Goal: Task Accomplishment & Management: Manage account settings

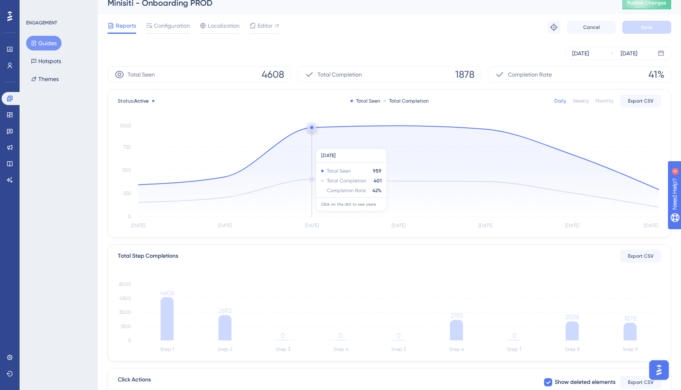
scroll to position [9, 0]
click at [170, 27] on span "Configuration" at bounding box center [172, 25] width 36 height 10
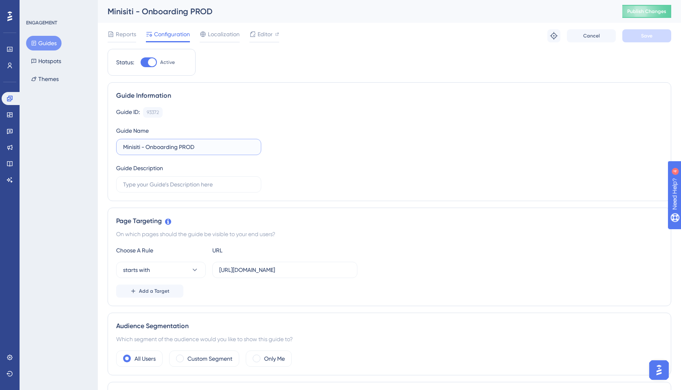
click at [142, 149] on input "Minisiti - Onboarding PROD" at bounding box center [188, 147] width 131 height 9
drag, startPoint x: 226, startPoint y: 150, endPoint x: 207, endPoint y: 149, distance: 19.2
click at [207, 149] on input "Minisiti Prod - ALL - Onboarding PROD" at bounding box center [188, 147] width 131 height 9
type input "Minisiti Prod - ALL - Onboarding"
click at [420, 107] on div "Guide ID: 93372 Copy" at bounding box center [389, 112] width 546 height 11
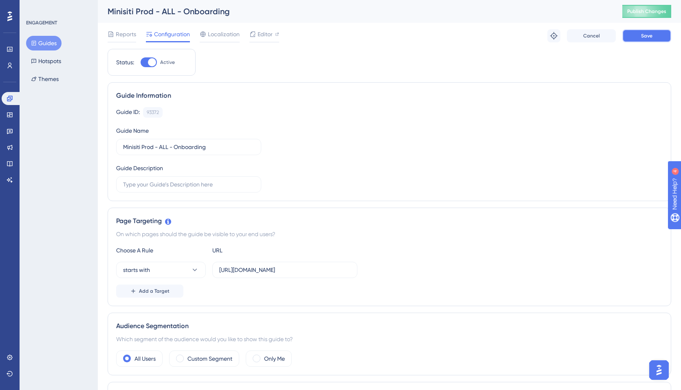
click at [647, 39] on button "Save" at bounding box center [646, 35] width 49 height 13
click at [118, 34] on span "Reports" at bounding box center [126, 34] width 20 height 10
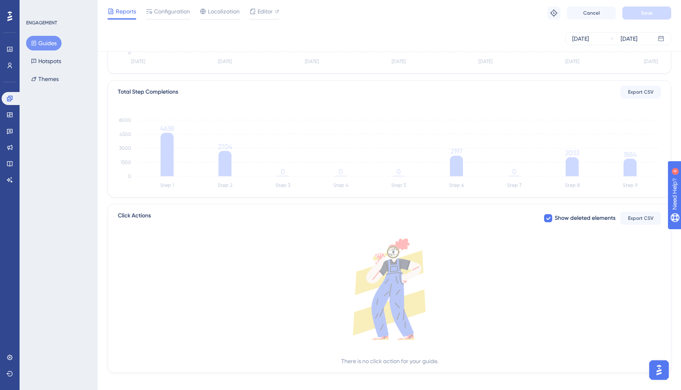
scroll to position [168, 0]
click at [174, 17] on div "Configuration" at bounding box center [168, 13] width 44 height 13
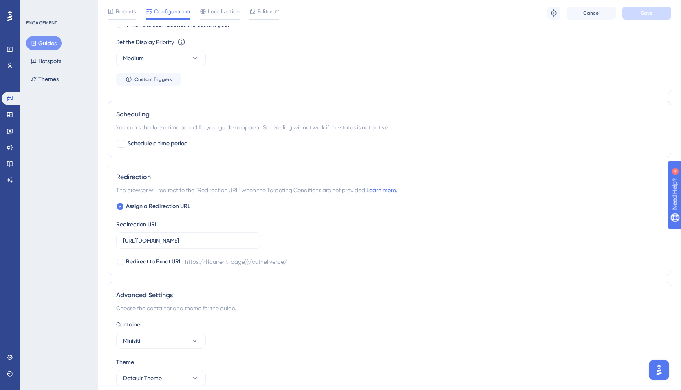
scroll to position [562, 0]
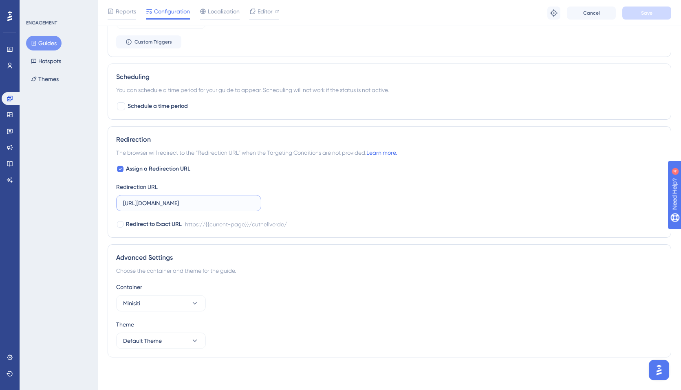
click at [239, 204] on input "https://online.scuola.zanichelli.it/cutnellverde/" at bounding box center [188, 203] width 131 height 9
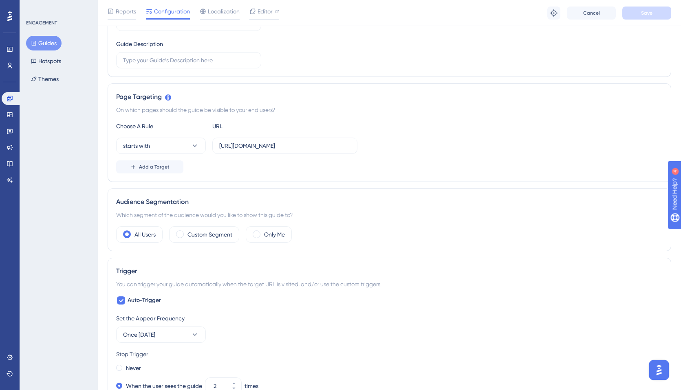
scroll to position [0, 0]
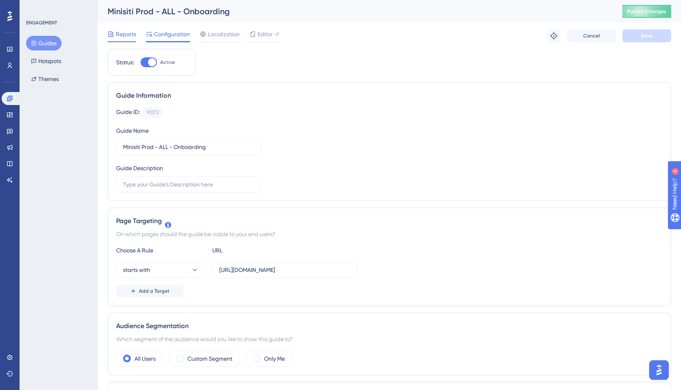
click at [122, 35] on span "Reports" at bounding box center [126, 34] width 20 height 10
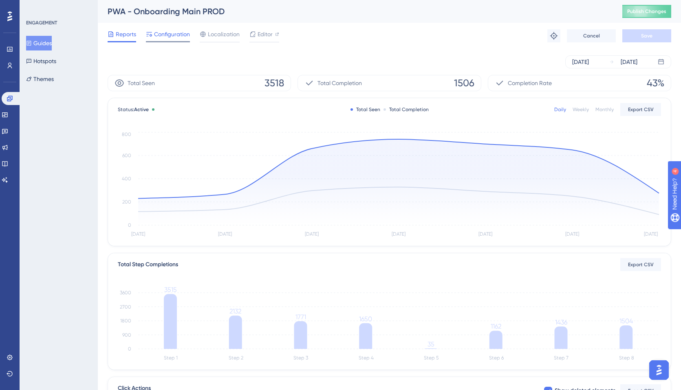
click at [169, 34] on span "Configuration" at bounding box center [172, 34] width 36 height 10
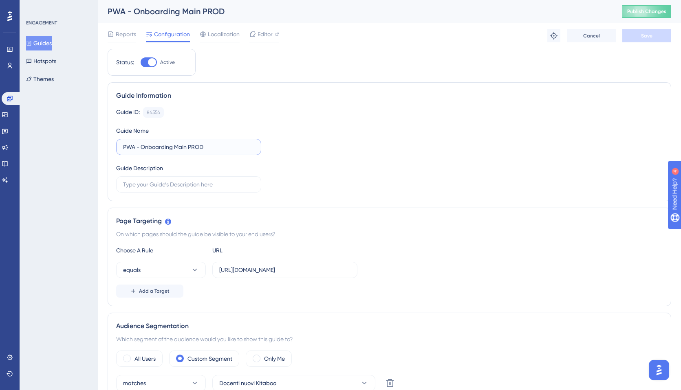
click at [136, 147] on input "PWA - Onboarding Main PROD" at bounding box center [188, 147] width 131 height 9
click at [154, 147] on input "PWA Prod - Onboarding Main PROD" at bounding box center [188, 147] width 131 height 9
drag, startPoint x: 220, startPoint y: 146, endPoint x: 247, endPoint y: 147, distance: 26.5
click at [246, 147] on input "PWA Prod - DOC - Onboarding Main PROD" at bounding box center [188, 147] width 131 height 9
type input "PWA Prod - DOC - Onboarding Main"
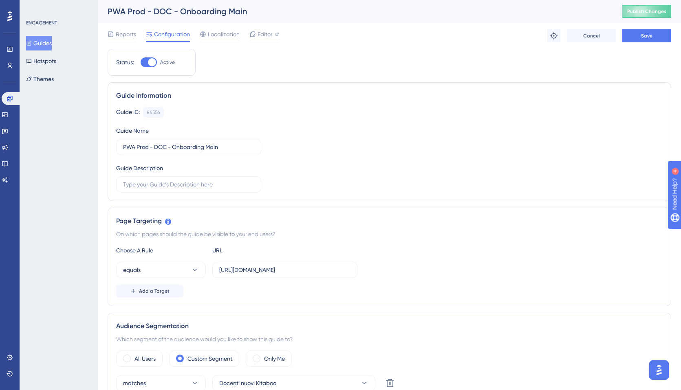
click at [347, 151] on div "Guide ID: 84554 Copy Guide Name PWA Prod - DOC - Onboarding Main Guide Descript…" at bounding box center [389, 150] width 546 height 86
click at [644, 32] on button "Save" at bounding box center [646, 35] width 49 height 13
click at [168, 148] on input "PWA Prod - DOC - Onboarding Main" at bounding box center [188, 147] width 131 height 9
type input "PWA Prod - DOC NEW - Onboarding Main"
click at [640, 38] on button "Save" at bounding box center [646, 35] width 49 height 13
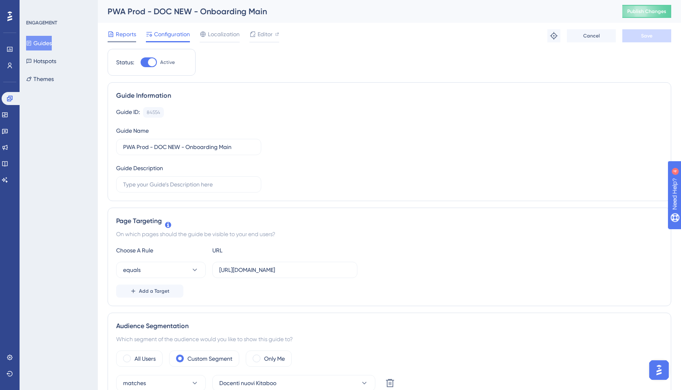
click at [126, 33] on span "Reports" at bounding box center [126, 34] width 20 height 10
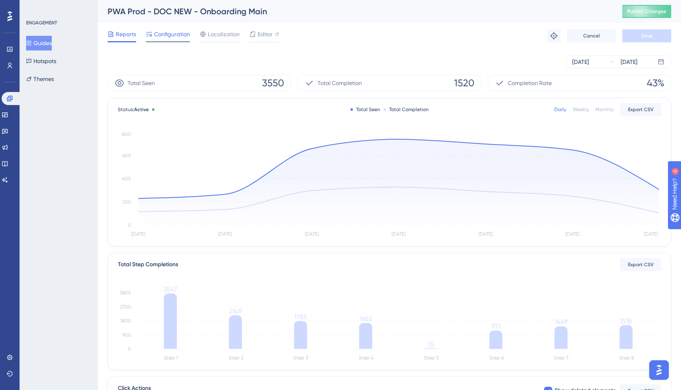
click at [180, 32] on span "Configuration" at bounding box center [172, 34] width 36 height 10
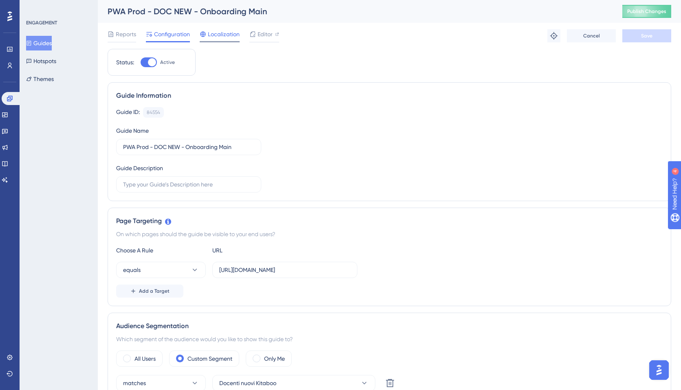
click at [214, 36] on span "Localization" at bounding box center [224, 34] width 32 height 10
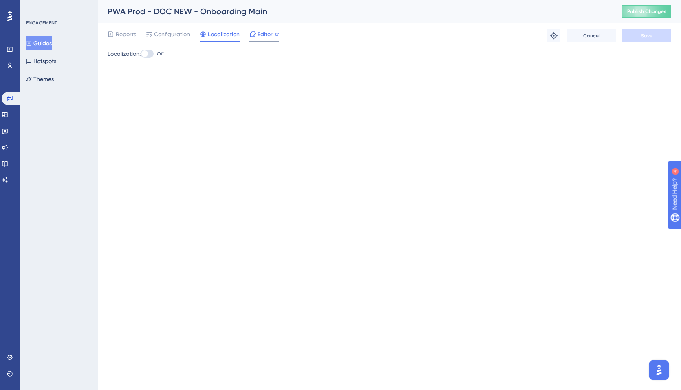
click at [257, 35] on span "Editor" at bounding box center [264, 34] width 15 height 10
click at [127, 34] on span "Reports" at bounding box center [126, 34] width 20 height 10
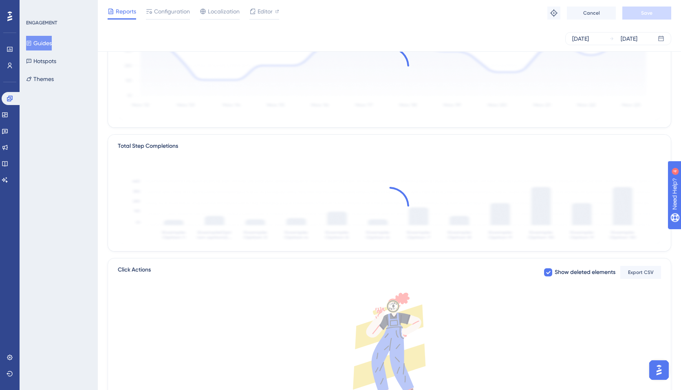
scroll to position [178, 0]
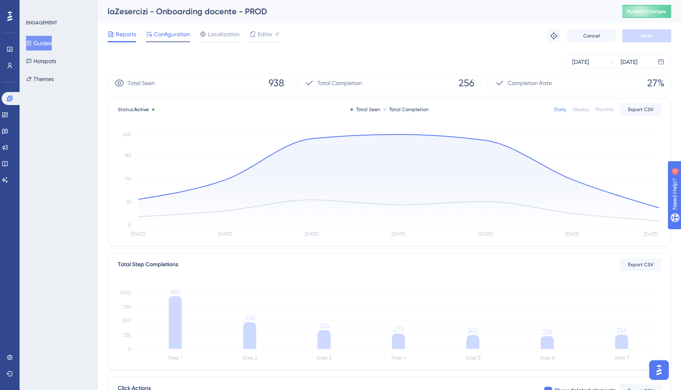
click at [181, 34] on span "Configuration" at bounding box center [172, 34] width 36 height 10
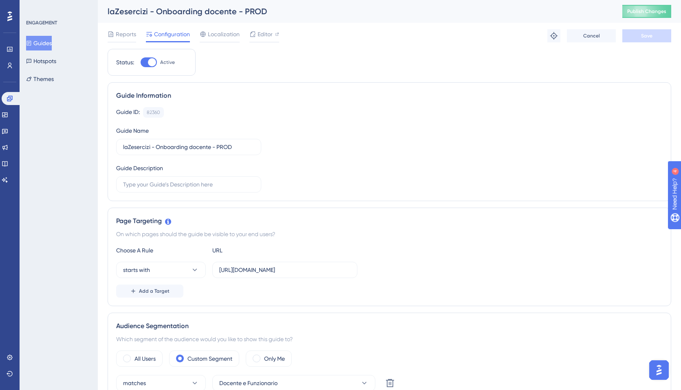
click at [171, 13] on div "laZesercizi - Onboarding docente - PROD" at bounding box center [355, 11] width 494 height 11
click at [151, 147] on input "laZesercizi - Onboarding docente - PROD" at bounding box center [188, 147] width 131 height 9
drag, startPoint x: 220, startPoint y: 147, endPoint x: 268, endPoint y: 151, distance: 48.6
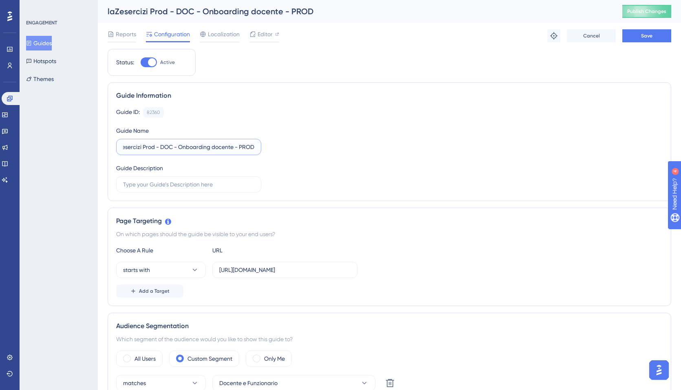
click at [268, 151] on div "Guide ID: 82360 Copy Guide Name laZesercizi Prod - DOC - Onboarding docente - P…" at bounding box center [389, 150] width 546 height 86
type input "laZesercizi Prod - DOC - Onboarding"
click at [416, 115] on div "Guide ID: 82360 Copy" at bounding box center [389, 112] width 546 height 11
click at [641, 37] on span "Save" at bounding box center [646, 36] width 11 height 7
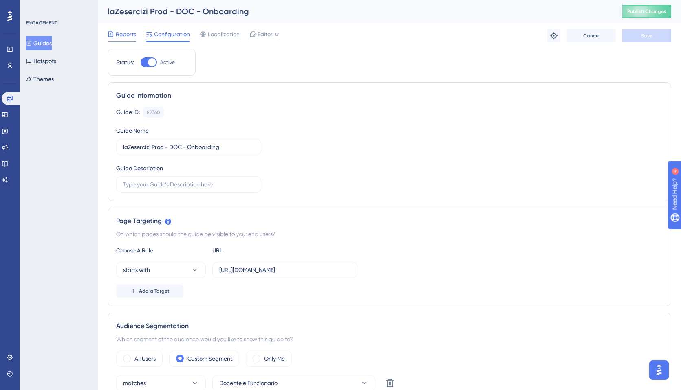
click at [125, 36] on span "Reports" at bounding box center [126, 34] width 20 height 10
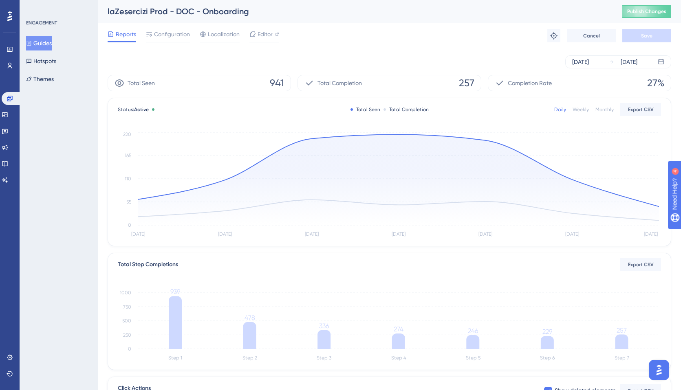
click at [444, 54] on div "Sep 20 2025 Sep 26 2025" at bounding box center [389, 62] width 563 height 26
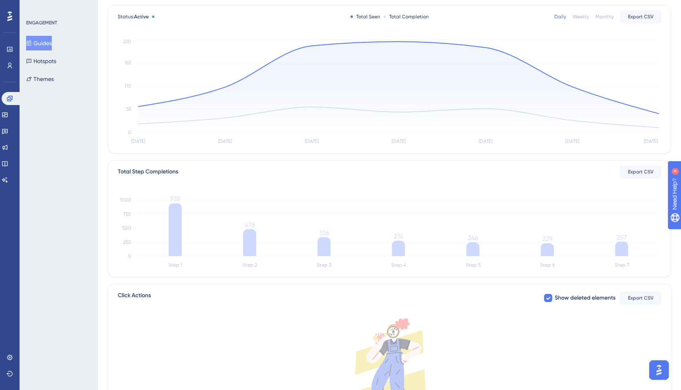
scroll to position [178, 0]
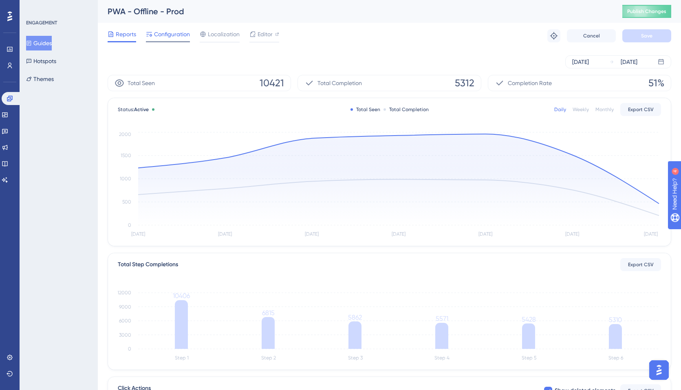
click at [180, 37] on span "Configuration" at bounding box center [172, 34] width 36 height 10
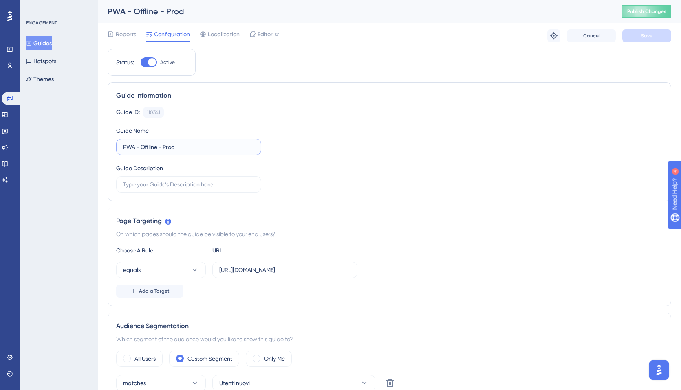
click at [136, 147] on input "PWA - Offline - Prod" at bounding box center [188, 147] width 131 height 9
drag, startPoint x: 189, startPoint y: 149, endPoint x: 222, endPoint y: 149, distance: 32.6
click at [222, 149] on input "PWA Prod - Doc - Offline - Prod" at bounding box center [188, 147] width 131 height 9
click at [335, 149] on div "Guide ID: 110341 Copy Guide Name PWA Prod - Doc - Offline Guide Description" at bounding box center [389, 150] width 546 height 86
click at [655, 39] on button "Save" at bounding box center [646, 35] width 49 height 13
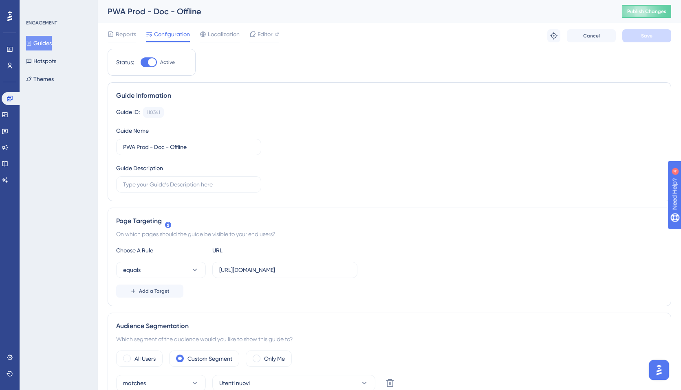
click at [164, 9] on div "PWA Prod - Doc - Offline" at bounding box center [355, 11] width 494 height 11
drag, startPoint x: 167, startPoint y: 150, endPoint x: 159, endPoint y: 150, distance: 7.7
click at [159, 150] on input "PWA Prod - Doc - Offline" at bounding box center [188, 147] width 131 height 9
click at [163, 149] on input "PWA Prod - Doc - Offline" at bounding box center [188, 147] width 131 height 9
click at [165, 147] on input "PWA Prod - Doc - Offline" at bounding box center [188, 147] width 131 height 9
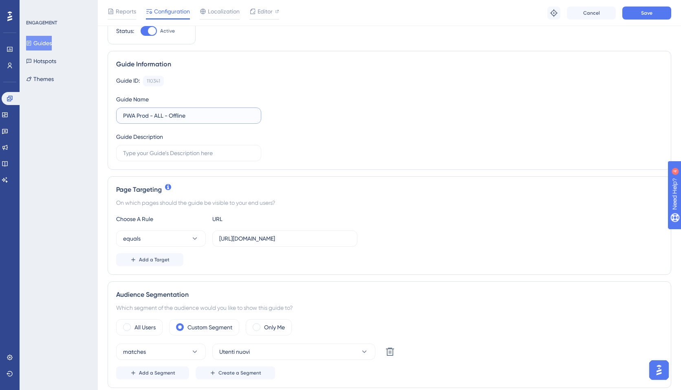
scroll to position [35, 0]
click at [155, 115] on input "PWA Prod - ALL - Offline" at bounding box center [188, 114] width 131 height 9
click at [196, 112] on input "PWA Prod - ALL - Offline" at bounding box center [188, 114] width 131 height 9
type input "PWA Prod - ALL - Offline Feature"
click at [385, 130] on div "Guide ID: 110341 Copy Guide Name PWA Prod - ALL - Offline Feature Guide Descrip…" at bounding box center [389, 118] width 546 height 86
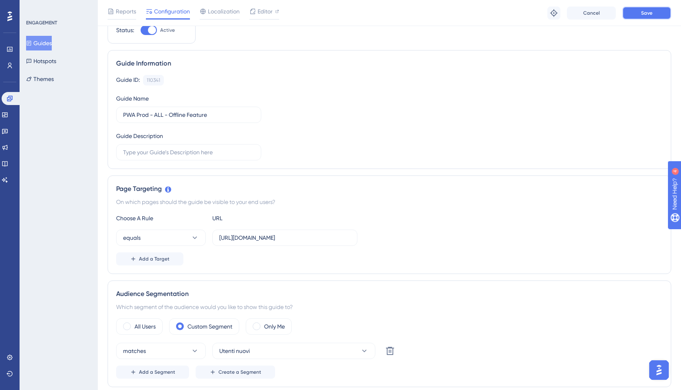
click at [646, 10] on span "Save" at bounding box center [646, 13] width 11 height 7
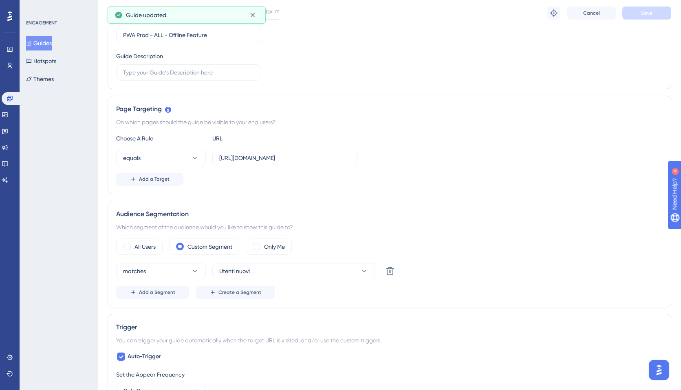
scroll to position [0, 0]
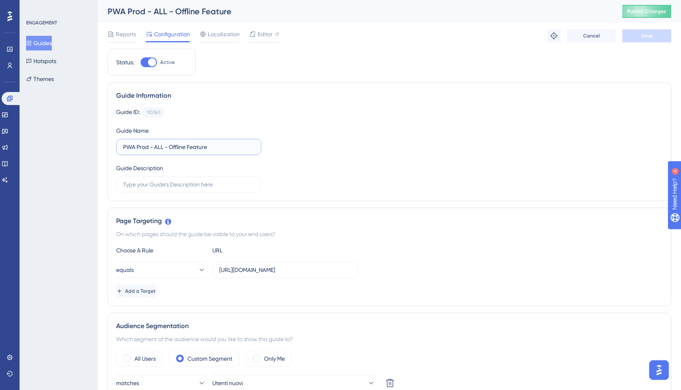
click at [167, 147] on input "PWA Prod - ALL - Offline Feature" at bounding box center [188, 147] width 131 height 9
click at [165, 147] on input "PWA Prod - ALL - Offline Feature" at bounding box center [188, 147] width 131 height 9
type input "PWA Prod - ALL NEW - Offline Feature"
click at [643, 36] on span "Save" at bounding box center [646, 36] width 11 height 7
click at [126, 34] on span "Reports" at bounding box center [126, 34] width 20 height 10
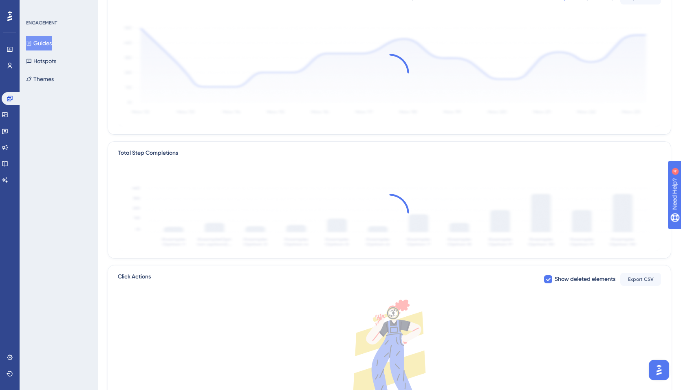
scroll to position [178, 0]
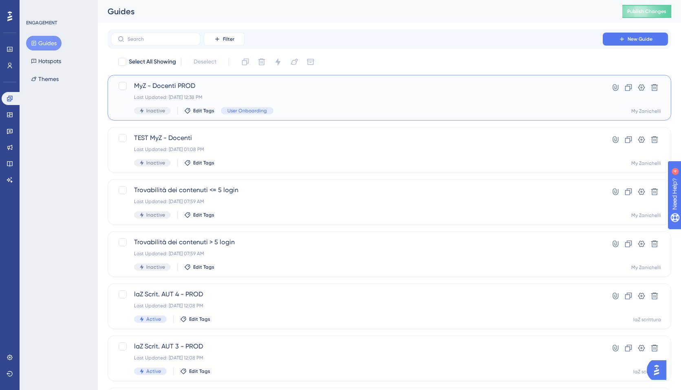
click at [477, 101] on div "MyZ - Docenti PROD Last Updated: [DATE] 12:38 PM Inactive Edit Tags User Onboar…" at bounding box center [356, 97] width 445 height 33
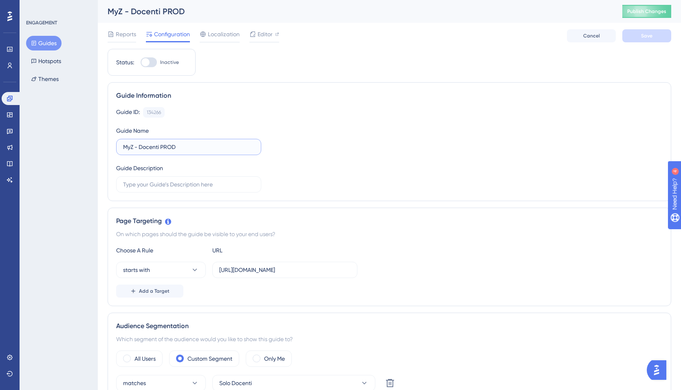
click at [124, 147] on input "MyZ - Docenti PROD" at bounding box center [188, 147] width 131 height 9
drag, startPoint x: 153, startPoint y: 148, endPoint x: 109, endPoint y: 148, distance: 44.0
click at [109, 148] on div "Guide Information Guide ID: 134266 Copy Guide Name INACTIVE - MyZ - Docenti PRO…" at bounding box center [389, 141] width 563 height 119
type input "INACTIVE - MyZ - Docenti PROD"
click at [654, 34] on button "Save" at bounding box center [646, 35] width 49 height 13
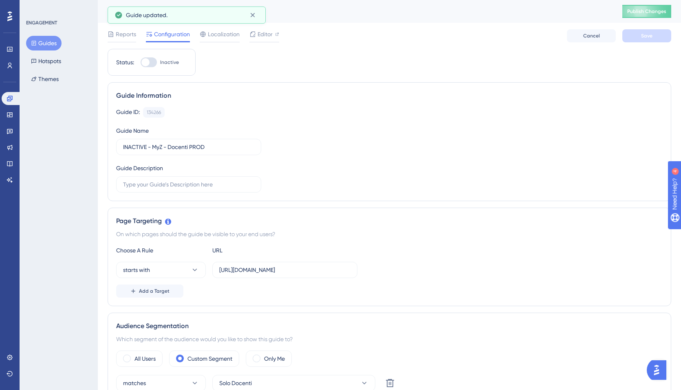
click at [44, 43] on button "Guides" at bounding box center [43, 43] width 35 height 15
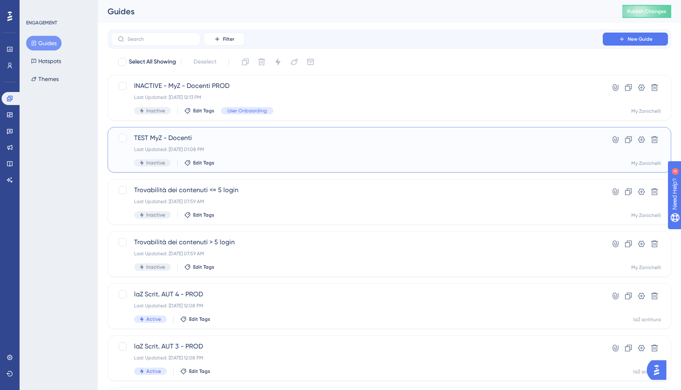
click at [303, 151] on div "Last Updated: [DATE] 01:08 PM" at bounding box center [356, 149] width 445 height 7
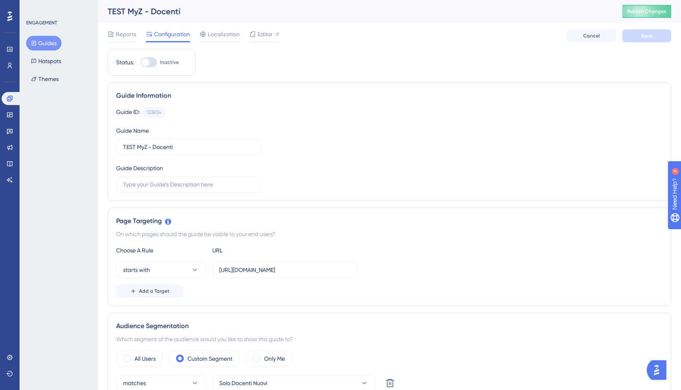
click at [55, 41] on button "Guides" at bounding box center [43, 43] width 35 height 15
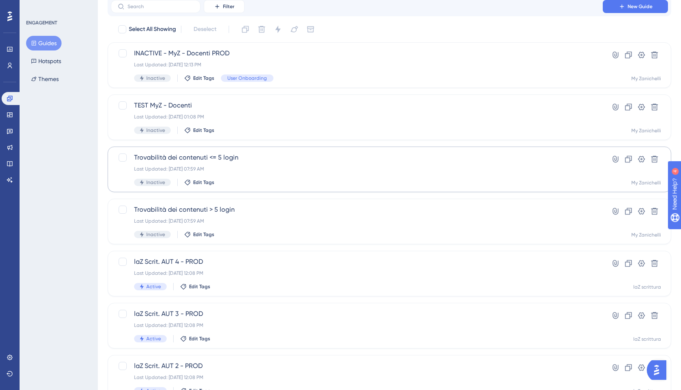
scroll to position [43, 0]
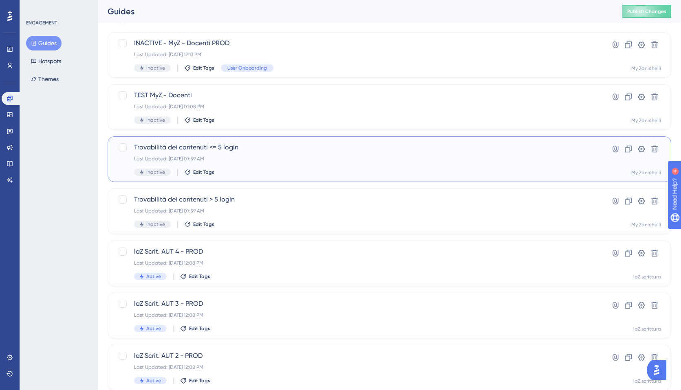
click at [253, 159] on div "Last Updated: [DATE] 07:59 AM" at bounding box center [356, 159] width 445 height 7
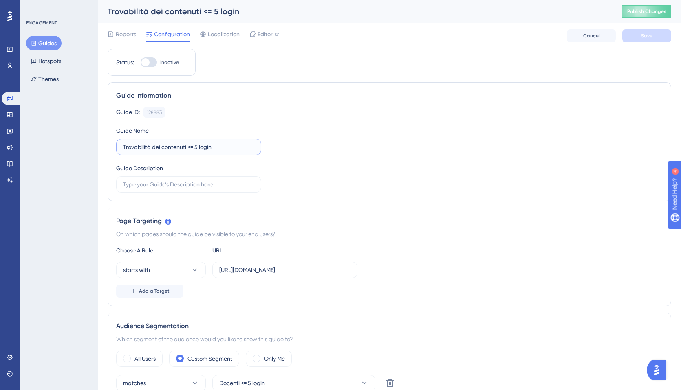
click at [123, 148] on input "Trovabilità dei contenuti <= 5 login" at bounding box center [188, 147] width 131 height 9
paste input "INACTIVE -"
type input "INACTIVE - Trovabilità dei contenuti <= 5 login"
click at [242, 116] on div "Guide ID: 128883 Copy" at bounding box center [389, 112] width 546 height 11
click at [642, 39] on button "Save" at bounding box center [646, 35] width 49 height 13
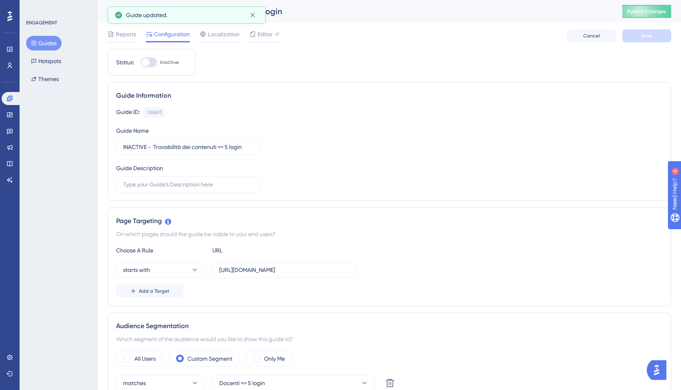
click at [33, 43] on icon at bounding box center [34, 43] width 6 height 6
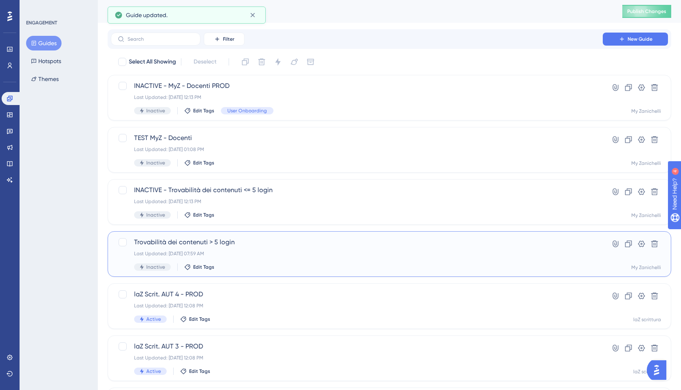
click at [224, 253] on div "Last Updated: [DATE] 07:59 AM" at bounding box center [356, 254] width 445 height 7
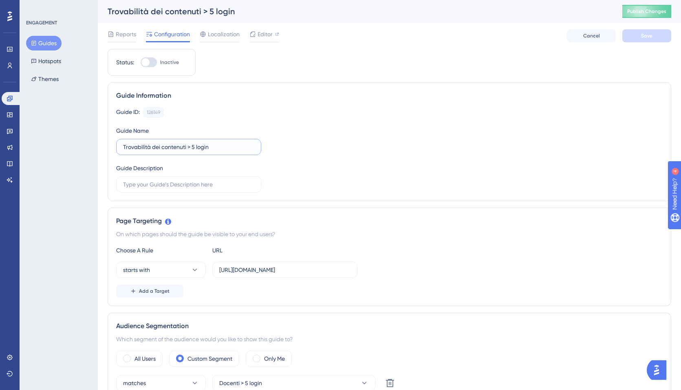
click at [123, 145] on input "Trovabilità dei contenuti > 5 login" at bounding box center [188, 147] width 131 height 9
paste input "INACTIVE -"
type input "INACTIVE - Trovabilità dei contenuti > 5 login"
click at [648, 37] on span "Save" at bounding box center [646, 36] width 11 height 7
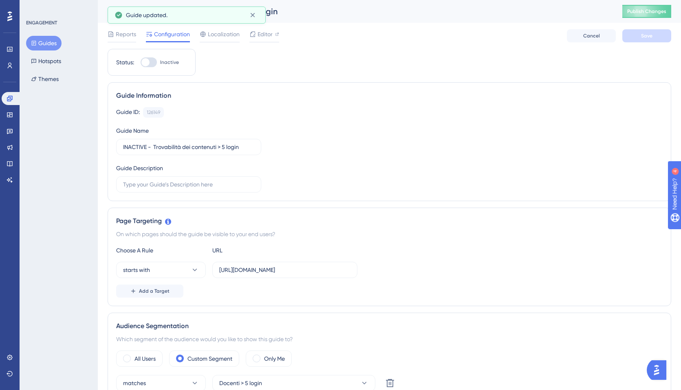
click at [49, 43] on button "Guides" at bounding box center [43, 43] width 35 height 15
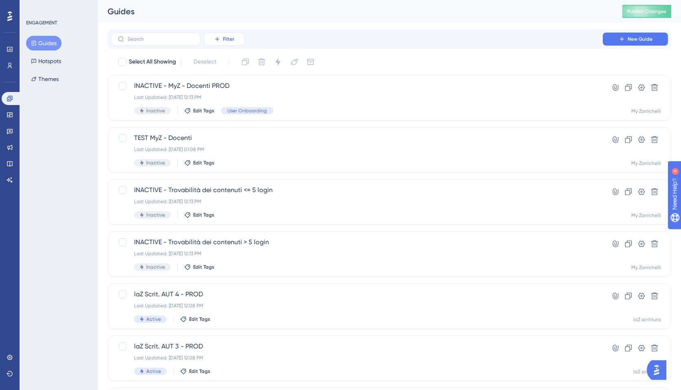
click at [235, 33] on button "Filter" at bounding box center [224, 39] width 41 height 13
click at [233, 109] on div "Status Status" at bounding box center [231, 111] width 33 height 16
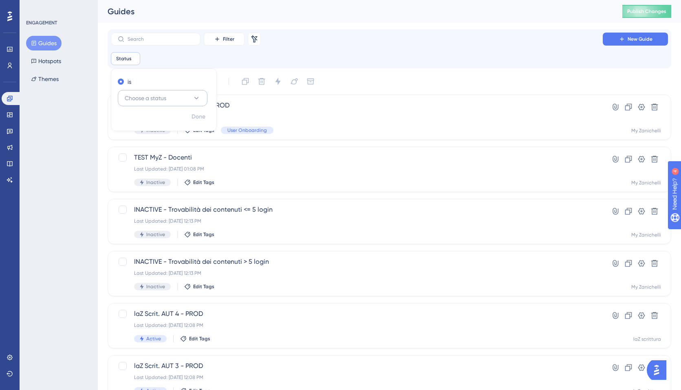
click at [174, 102] on button "Choose a status" at bounding box center [163, 98] width 90 height 16
click at [159, 137] on div "Inactive Inactive" at bounding box center [163, 139] width 66 height 16
click at [198, 115] on span "Done" at bounding box center [198, 117] width 14 height 10
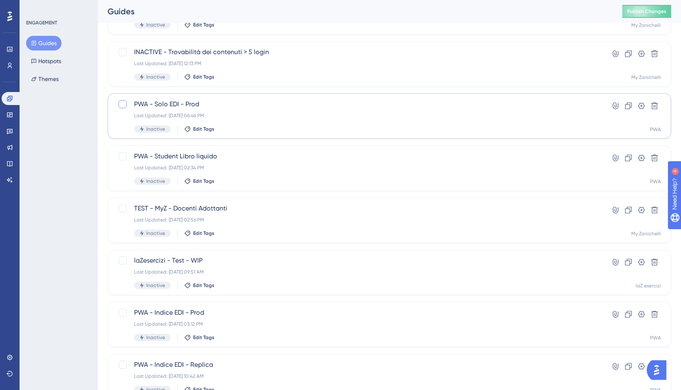
scroll to position [262, 0]
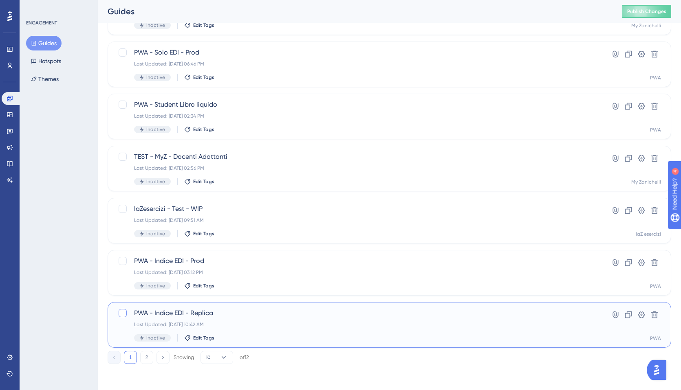
click at [123, 314] on div at bounding box center [123, 313] width 8 height 8
checkbox input "true"
click at [122, 209] on div at bounding box center [123, 209] width 8 height 8
checkbox input "true"
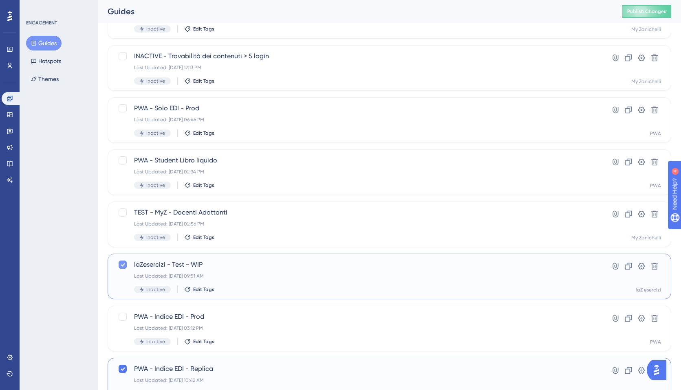
scroll to position [205, 0]
click at [123, 369] on icon at bounding box center [122, 370] width 5 height 7
checkbox input "false"
click at [124, 265] on icon at bounding box center [123, 265] width 4 height 3
checkbox input "false"
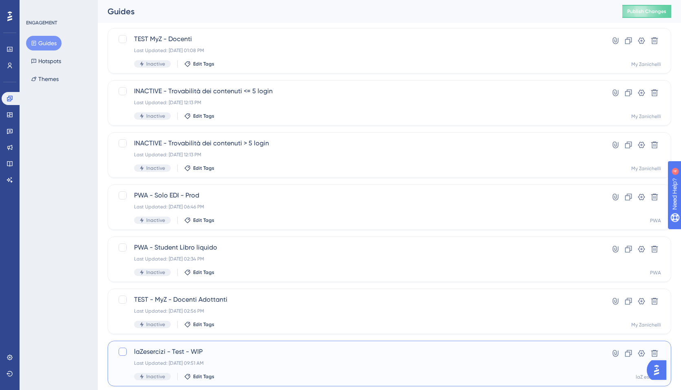
scroll to position [0, 0]
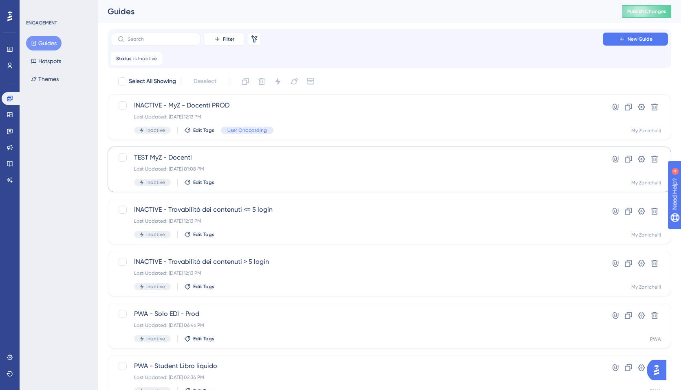
click at [208, 154] on span "TEST MyZ - Docenti" at bounding box center [356, 158] width 445 height 10
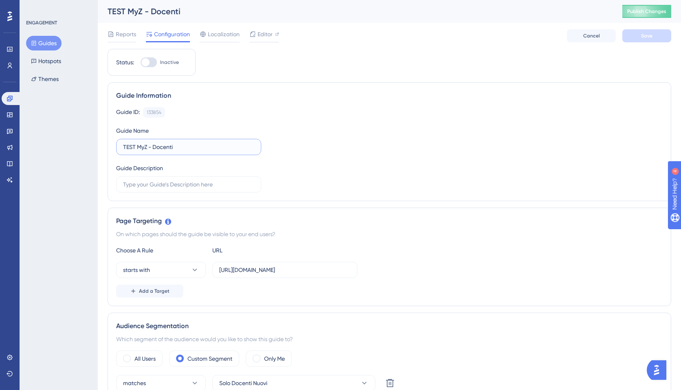
click at [125, 147] on input "TEST MyZ - Docenti" at bounding box center [188, 147] width 131 height 9
click at [123, 147] on input "TEST MyZ - Docenti" at bounding box center [188, 147] width 131 height 9
paste input "INACTIVE -"
type input "INACTIVE - TEST MyZ - Docenti"
click at [642, 39] on span "Save" at bounding box center [646, 36] width 11 height 7
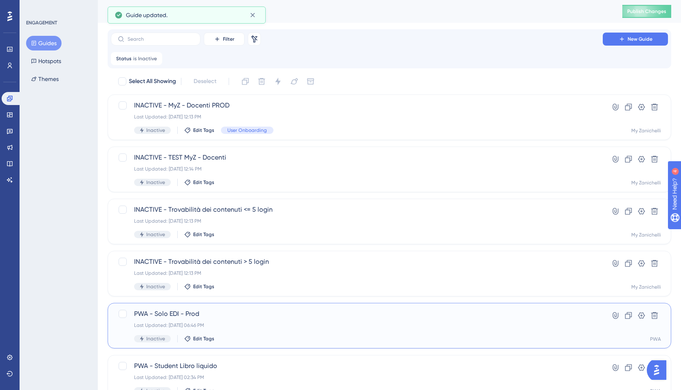
click at [200, 315] on span "PWA - Solo EDI - Prod" at bounding box center [356, 314] width 445 height 10
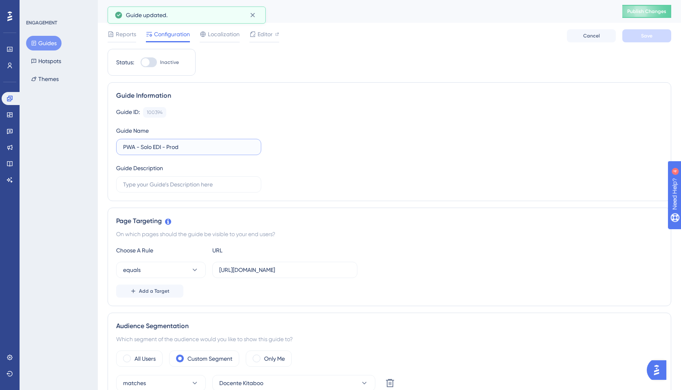
click at [124, 147] on input "PWA - Solo EDI - Prod" at bounding box center [188, 147] width 131 height 9
paste input "INACTIVE -"
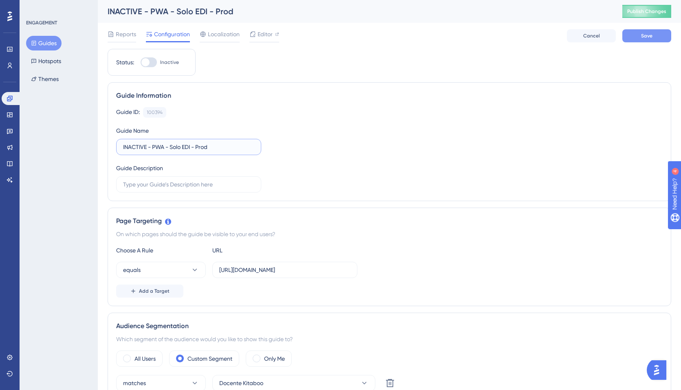
type input "INACTIVE - PWA - Solo EDI - Prod"
click at [648, 40] on button "Save" at bounding box center [646, 35] width 49 height 13
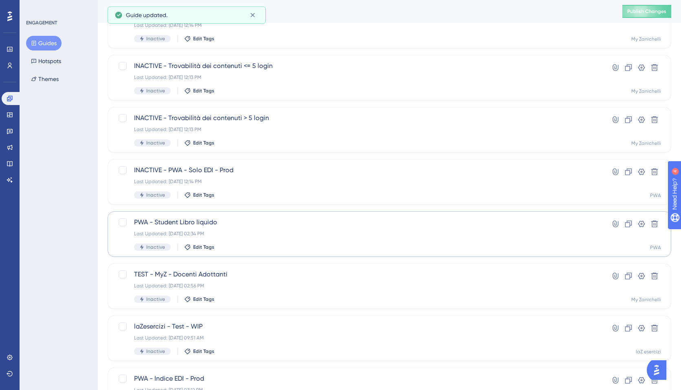
scroll to position [152, 0]
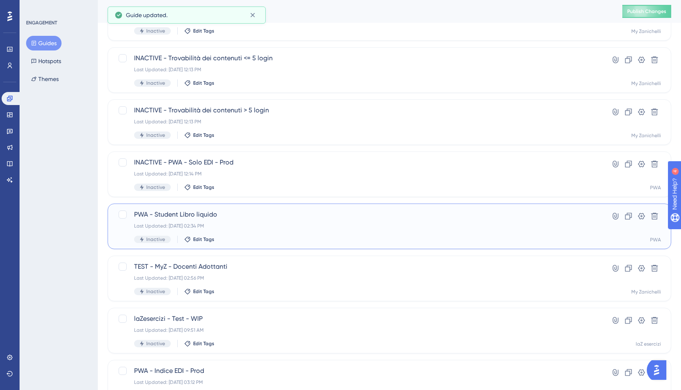
click at [204, 217] on span "PWA - Student Libro liquido" at bounding box center [356, 215] width 445 height 10
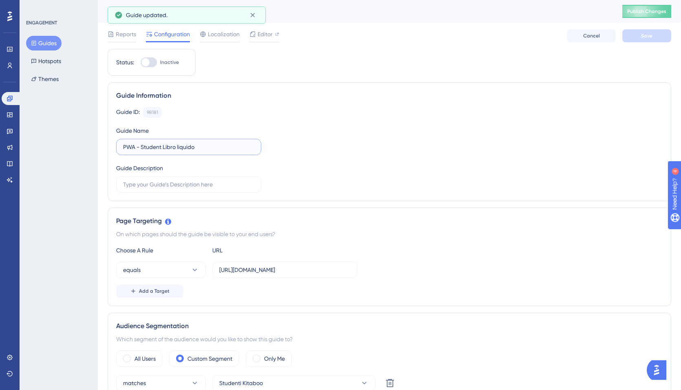
click at [124, 149] on input "PWA - Student Libro liquido" at bounding box center [188, 147] width 131 height 9
paste input "INACTIVE -"
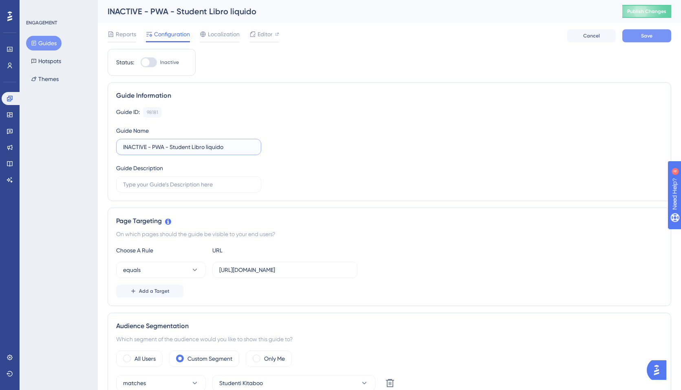
type input "INACTIVE - PWA - Student Libro liquido"
click at [660, 36] on button "Save" at bounding box center [646, 35] width 49 height 13
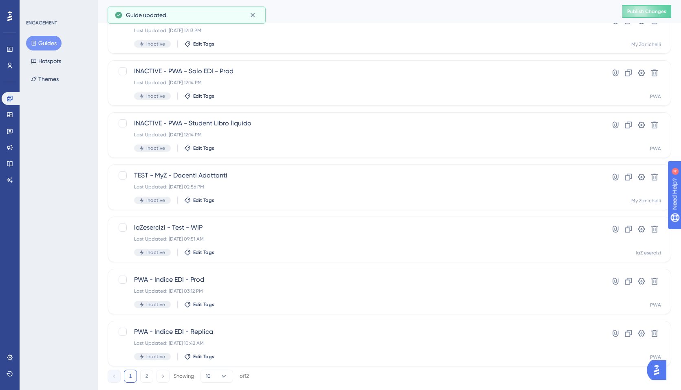
scroll to position [246, 0]
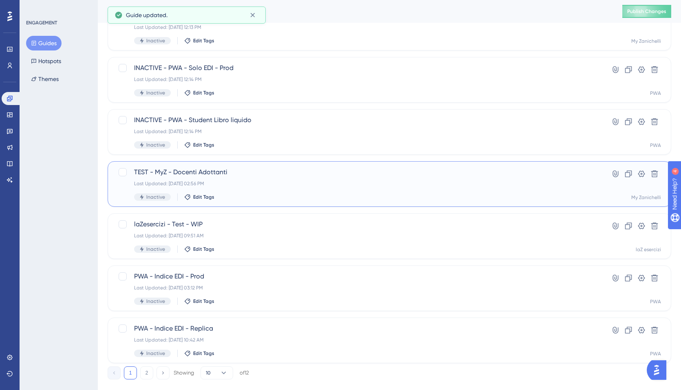
click at [196, 175] on span "TEST - MyZ - Docenti Adottanti" at bounding box center [356, 172] width 445 height 10
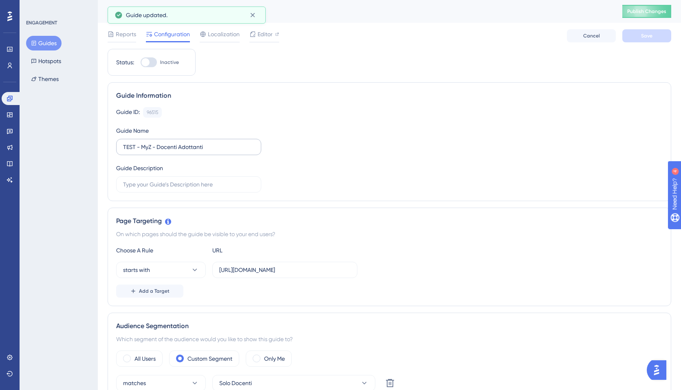
click at [122, 148] on label "TEST - MyZ - Docenti Adottanti" at bounding box center [188, 147] width 145 height 16
click at [123, 148] on input "TEST - MyZ - Docenti Adottanti" at bounding box center [188, 147] width 131 height 9
click at [125, 148] on input "TEST - MyZ - Docenti Adottanti" at bounding box center [188, 147] width 131 height 9
click at [123, 146] on input "TEST - MyZ - Docenti Adottanti" at bounding box center [188, 147] width 131 height 9
paste input "INACTIVE -"
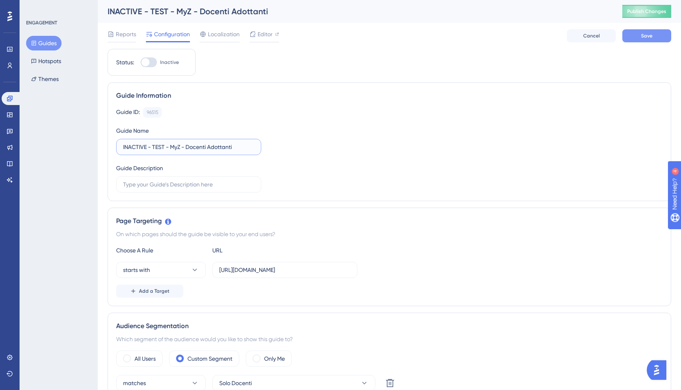
type input "INACTIVE - TEST - MyZ - Docenti Adottanti"
click at [662, 39] on button "Save" at bounding box center [646, 35] width 49 height 13
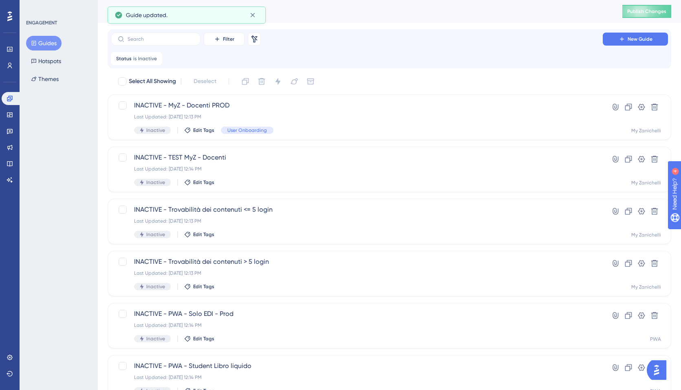
scroll to position [220, 0]
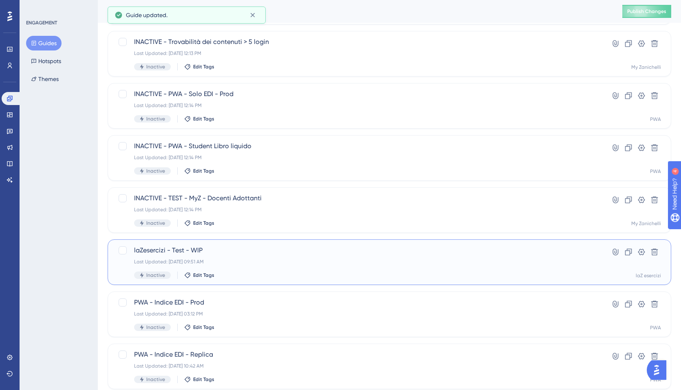
click at [178, 256] on div "laZesercizi - Test - WIP Last Updated: [DATE] 09:51 AM Inactive Edit Tags" at bounding box center [356, 262] width 445 height 33
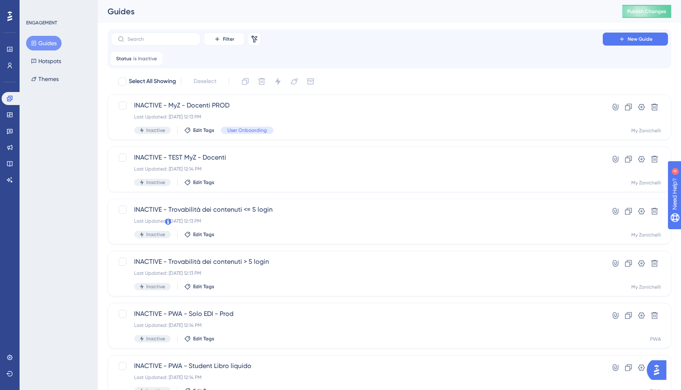
scroll to position [220, 0]
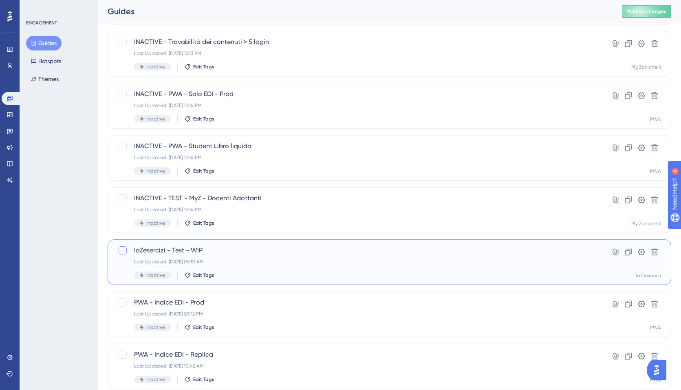
click at [120, 252] on div at bounding box center [123, 250] width 8 height 8
checkbox input "true"
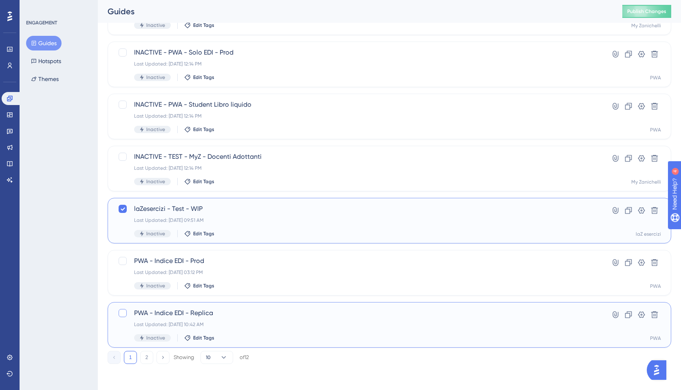
click at [121, 313] on div at bounding box center [123, 313] width 8 height 8
click at [654, 211] on icon at bounding box center [654, 211] width 8 height 8
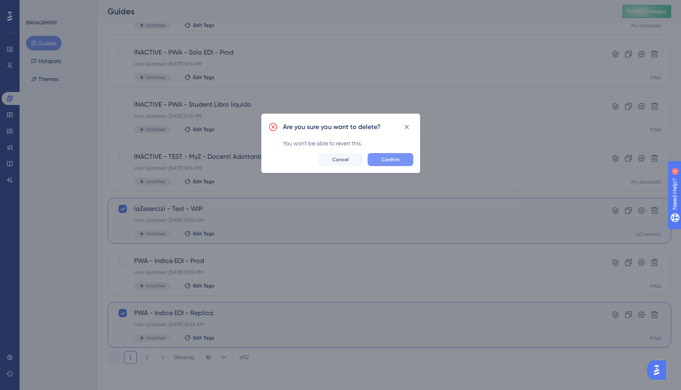
click at [382, 163] on button "Confirm" at bounding box center [390, 159] width 46 height 13
checkbox input "false"
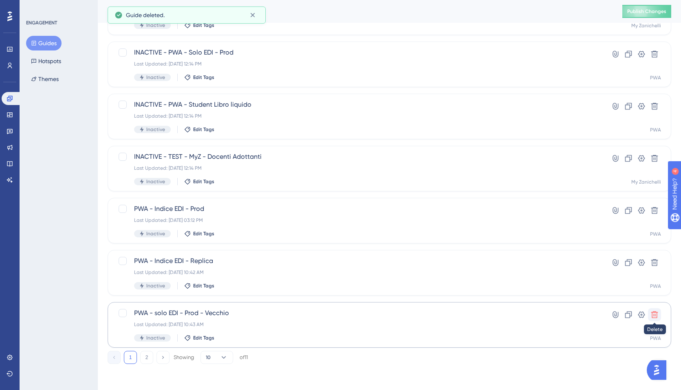
click at [654, 312] on icon at bounding box center [654, 315] width 7 height 7
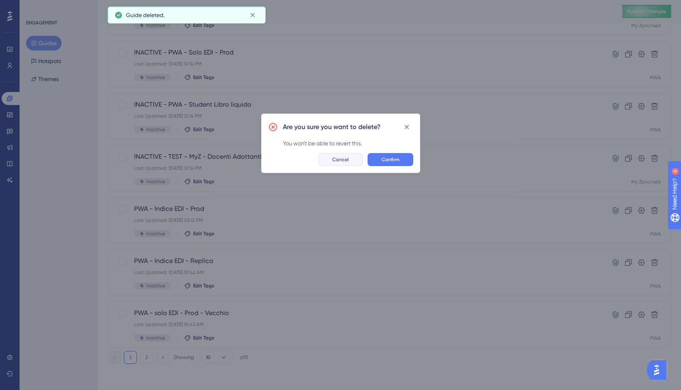
click at [349, 157] on button "Cancel" at bounding box center [340, 159] width 44 height 13
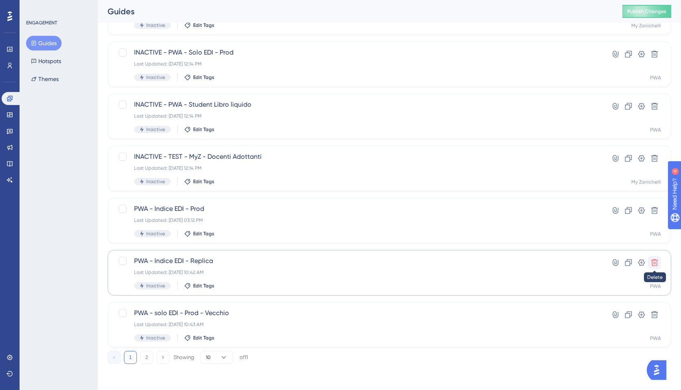
click at [654, 262] on icon at bounding box center [654, 263] width 8 height 8
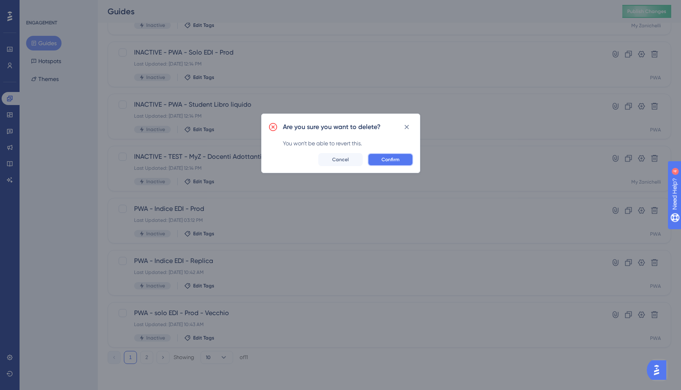
click at [395, 160] on span "Confirm" at bounding box center [390, 159] width 18 height 7
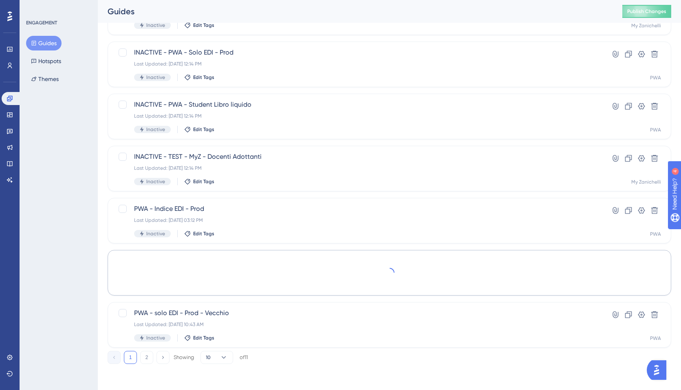
scroll to position [245, 0]
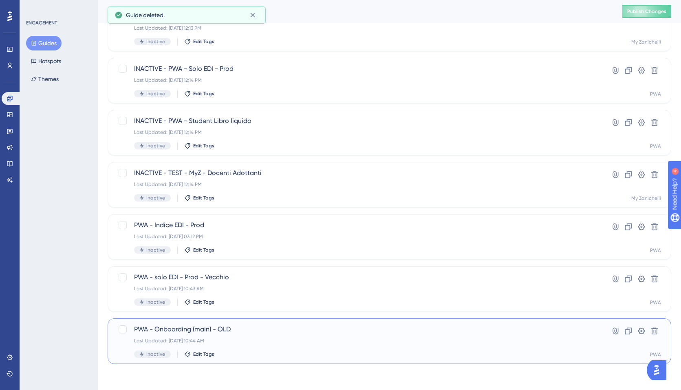
click at [193, 324] on div "PWA - Onboarding (main) - OLD Last Updated: [DATE] 10:44 AM Inactive Edit Tags …" at bounding box center [389, 342] width 563 height 46
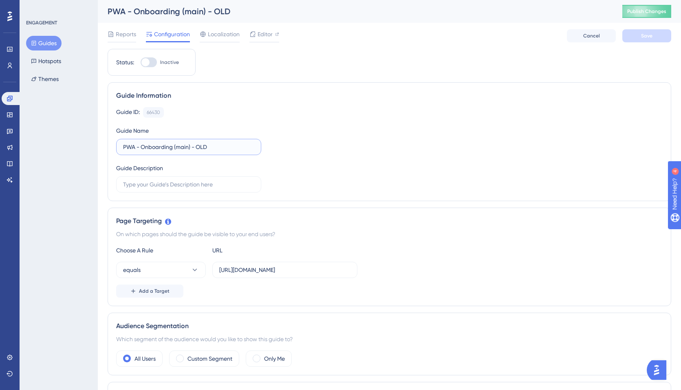
click at [123, 146] on input "PWA - Onboarding (main) - OLD" at bounding box center [188, 147] width 131 height 9
paste input "INACTIVE -"
type input "INACTIVE - PWA - Onboarding (main) - OLD"
click at [639, 40] on button "Save" at bounding box center [646, 35] width 49 height 13
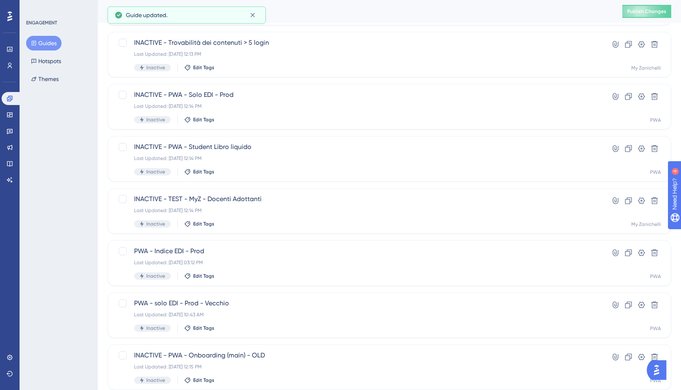
scroll to position [245, 0]
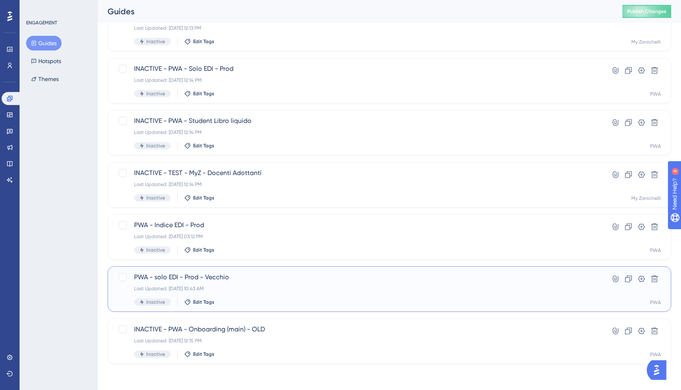
click at [237, 284] on div "PWA - solo EDI - Prod - Vecchio Last Updated: [DATE] 10:43 AM Inactive Edit Tags" at bounding box center [356, 289] width 445 height 33
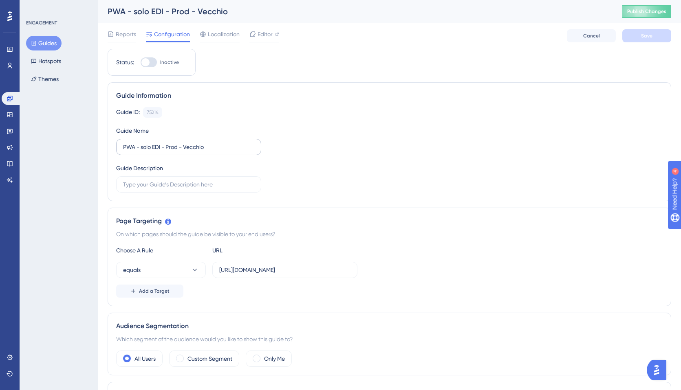
click at [122, 145] on label "PWA - solo EDI - Prod - Vecchio" at bounding box center [188, 147] width 145 height 16
click at [123, 145] on input "PWA - solo EDI - Prod - Vecchio" at bounding box center [188, 147] width 131 height 9
click at [123, 148] on label "PWA - solo EDI - Prod - Vecchio" at bounding box center [188, 147] width 145 height 16
click at [123, 148] on input "PWA - solo EDI - Prod - Vecchio" at bounding box center [188, 147] width 131 height 9
click at [124, 150] on input "PWA - solo EDI - Prod - Vecchio" at bounding box center [188, 147] width 131 height 9
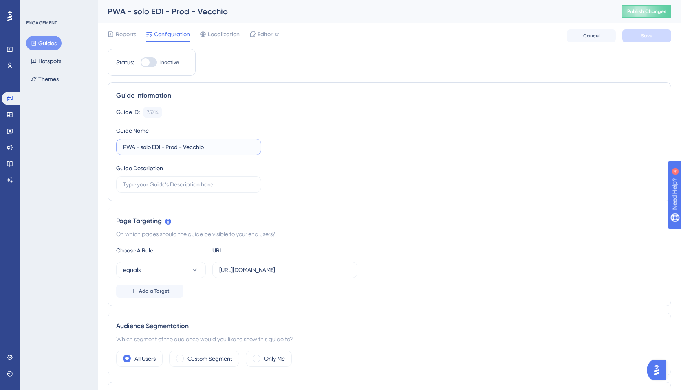
paste input "INACTIVE -"
type input "INACTIVE - PWA - solo [PERSON_NAME] - Prod - Vecchio"
click at [640, 36] on button "Save" at bounding box center [646, 35] width 49 height 13
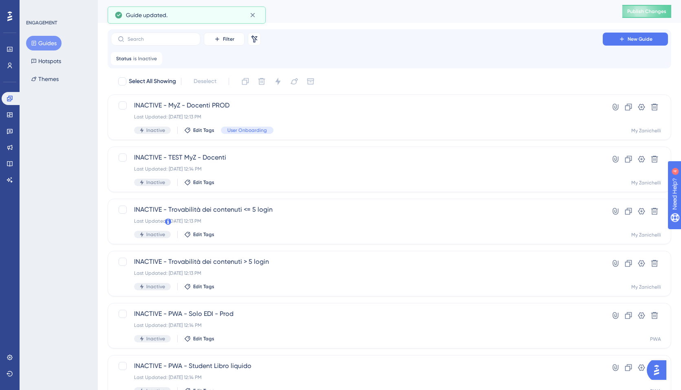
scroll to position [219, 0]
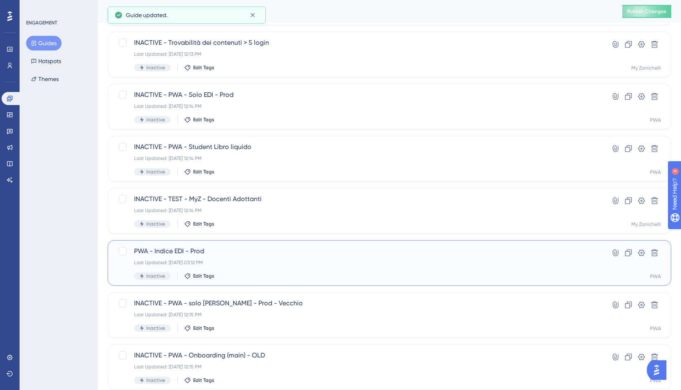
click at [225, 266] on div "PWA - Indice EDI - Prod Last Updated: [DATE] 03:12 PM Inactive Edit Tags" at bounding box center [356, 262] width 445 height 33
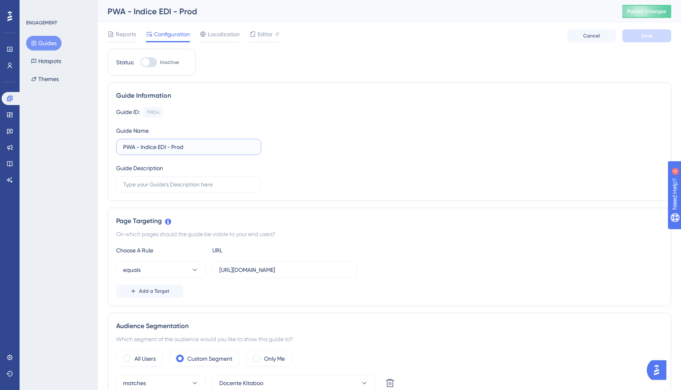
click at [124, 148] on input "PWA - Indice EDI - Prod" at bounding box center [188, 147] width 131 height 9
paste input "INACTIVE -"
type input "INACTIVE - PWA - Indice EDI - Prod"
click at [635, 40] on button "Save" at bounding box center [646, 35] width 49 height 13
